Goal: Check status: Check status

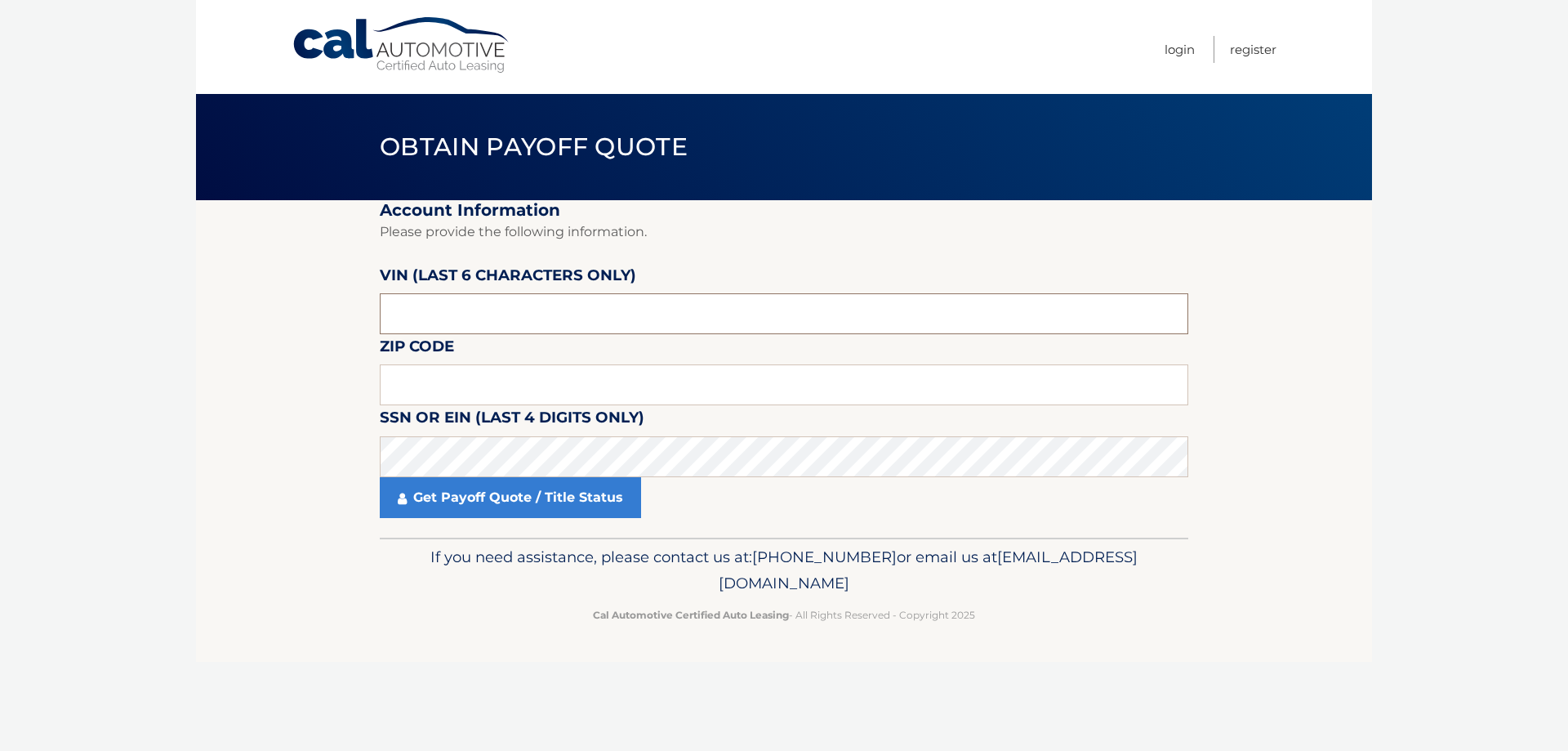
click at [616, 326] on input "text" at bounding box center [783, 313] width 808 height 41
type input "606680"
type input "11725"
click at [551, 504] on link "Get Payoff Quote / Title Status" at bounding box center [510, 497] width 261 height 41
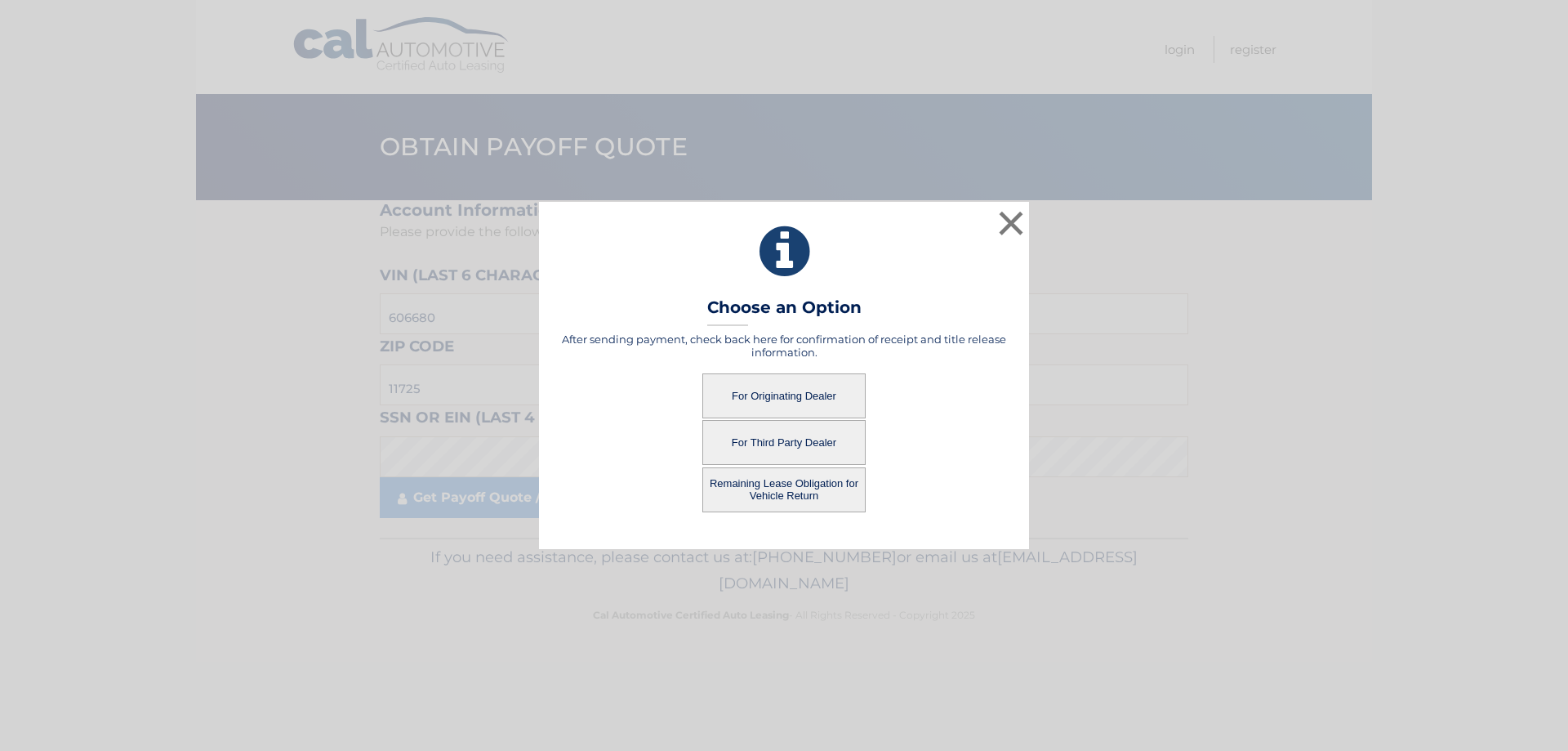
click at [800, 435] on button "For Third Party Dealer" at bounding box center [784, 443] width 163 height 45
click at [796, 439] on button "For Third Party Dealer" at bounding box center [784, 443] width 163 height 45
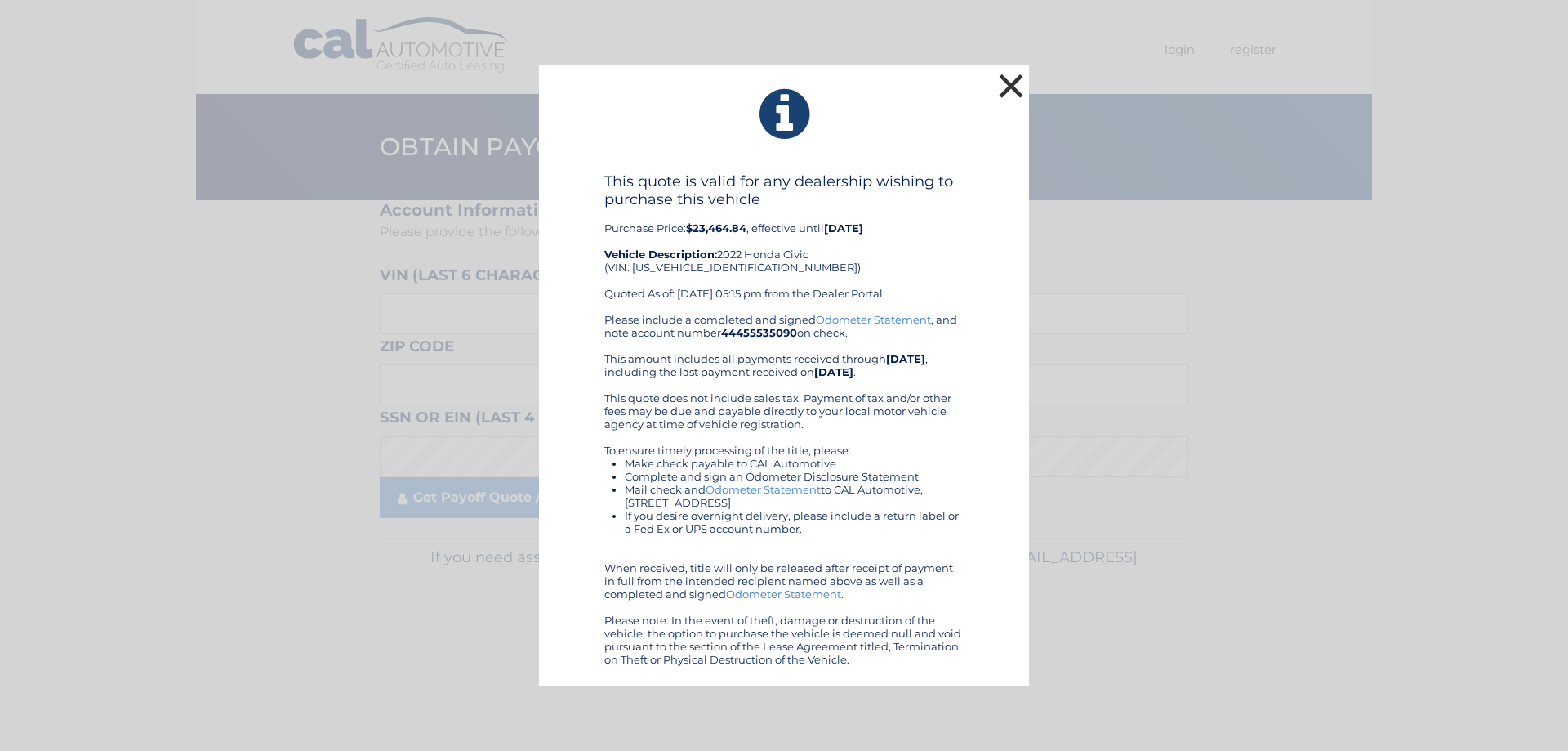
click at [1021, 77] on button "×" at bounding box center [1011, 86] width 33 height 33
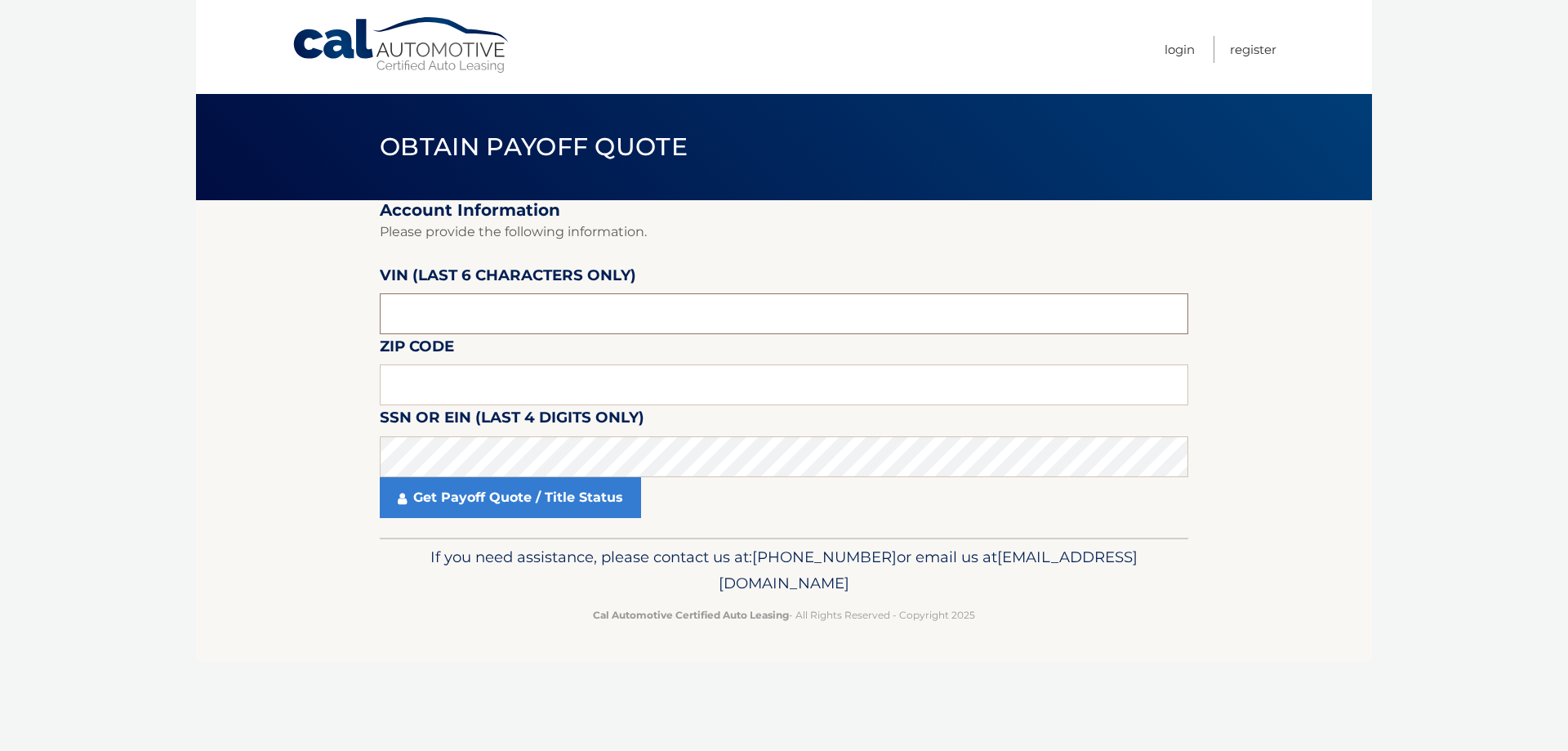
click at [724, 325] on input "text" at bounding box center [783, 313] width 808 height 41
type input "11725"
type input "606680"
click at [478, 499] on link "Get Payoff Quote / Title Status" at bounding box center [510, 497] width 261 height 41
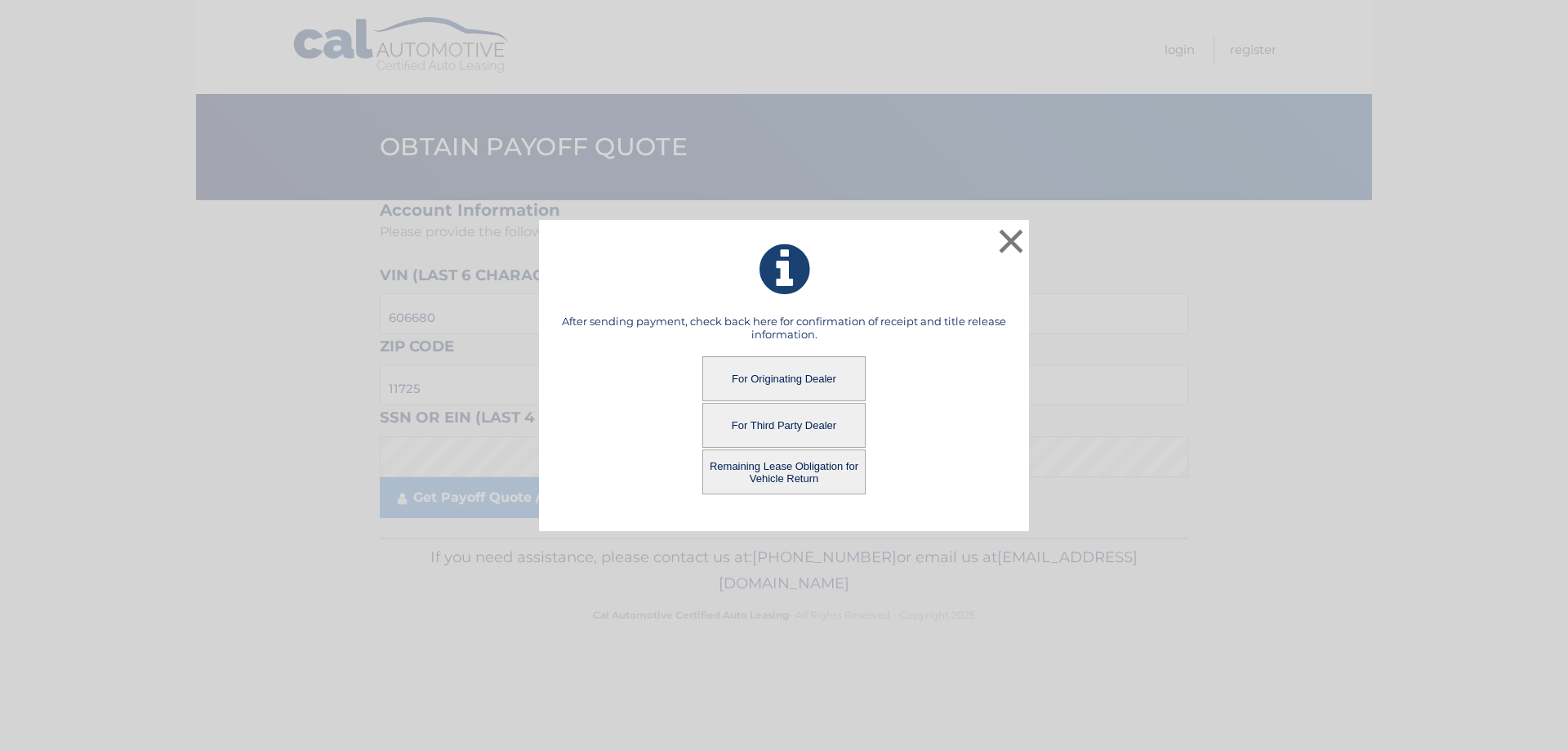
click at [800, 475] on button "Remaining Lease Obligation for Vehicle Return" at bounding box center [784, 471] width 163 height 45
click at [794, 471] on button "Remaining Lease Obligation for Vehicle Return" at bounding box center [784, 471] width 163 height 45
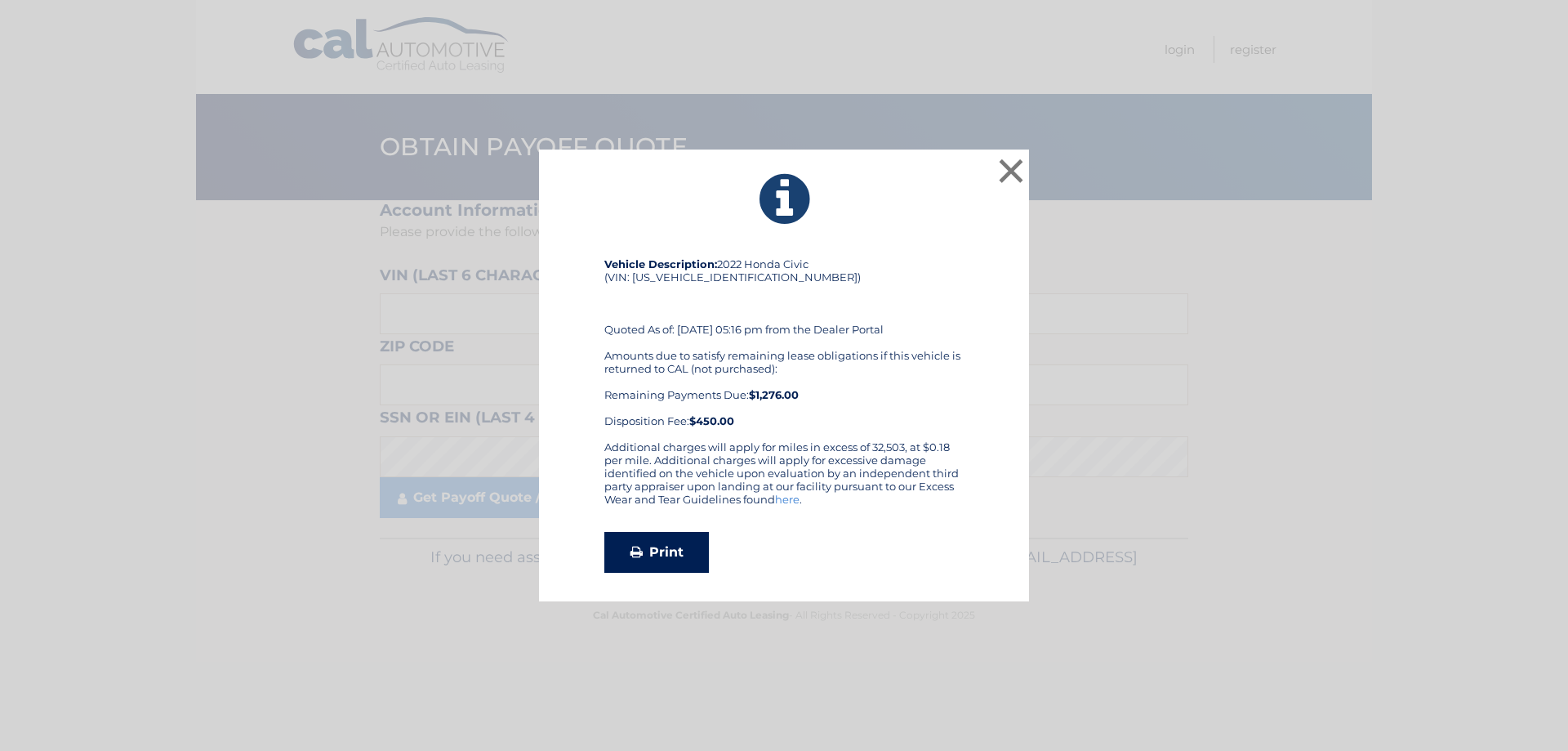
click at [667, 558] on link "Print" at bounding box center [656, 551] width 104 height 41
